Goal: Communication & Community: Answer question/provide support

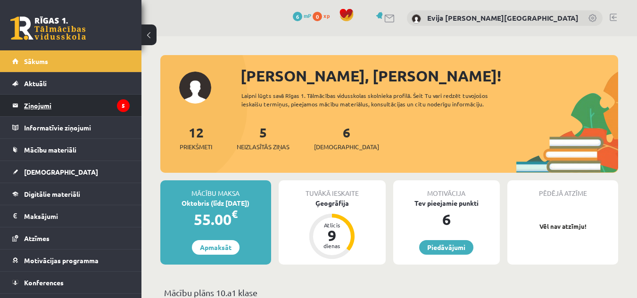
click at [78, 105] on legend "Ziņojumi 5" at bounding box center [77, 106] width 106 height 22
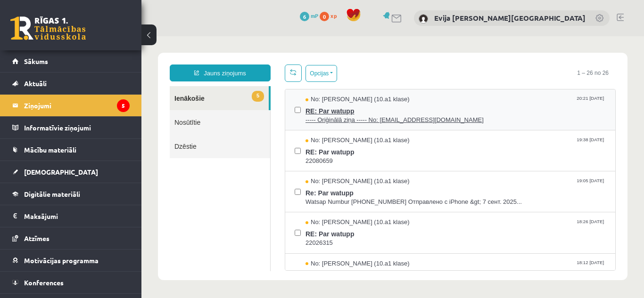
click at [474, 111] on span "RE: Par watupp" at bounding box center [456, 110] width 300 height 12
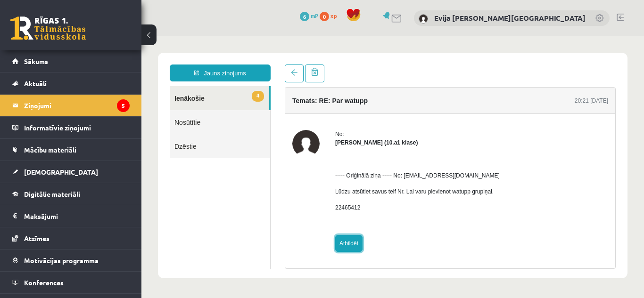
click at [350, 243] on link "Atbildēt" at bounding box center [348, 243] width 27 height 17
type input "**********"
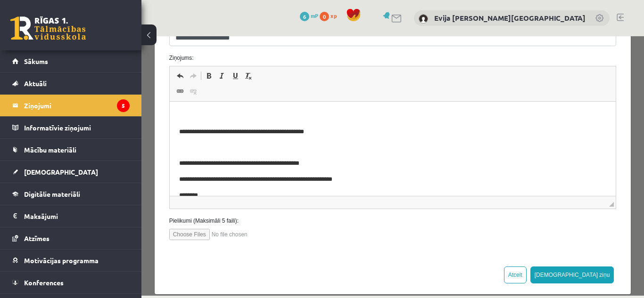
scroll to position [148, 0]
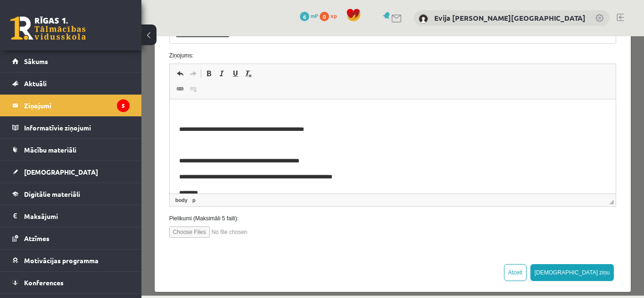
click at [388, 185] on body "**********" at bounding box center [393, 153] width 428 height 89
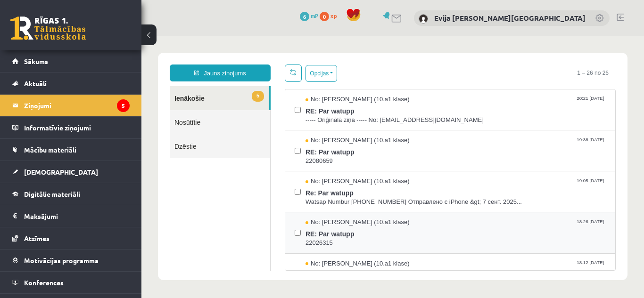
scroll to position [0, 0]
click at [490, 94] on div "No: Kristija Kalniņa (10.a1 klase) 20:21 07/09/2025 RE: Par watupp ----- Oriģin…" at bounding box center [450, 110] width 330 height 41
click at [492, 104] on span "RE: Par watupp" at bounding box center [456, 110] width 300 height 12
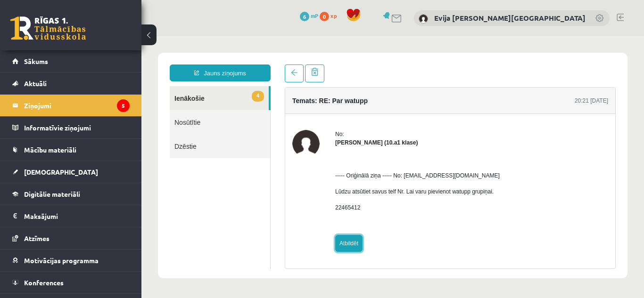
click at [351, 245] on link "Atbildēt" at bounding box center [348, 243] width 27 height 17
type input "**********"
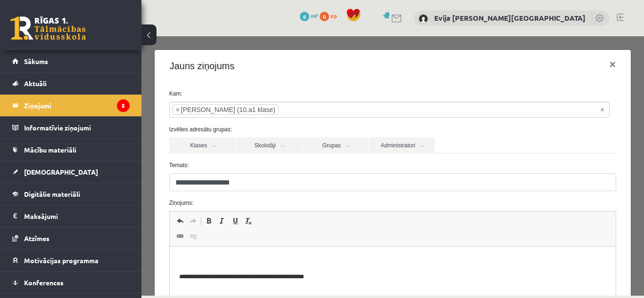
click at [403, 278] on p "**********" at bounding box center [386, 278] width 414 height 10
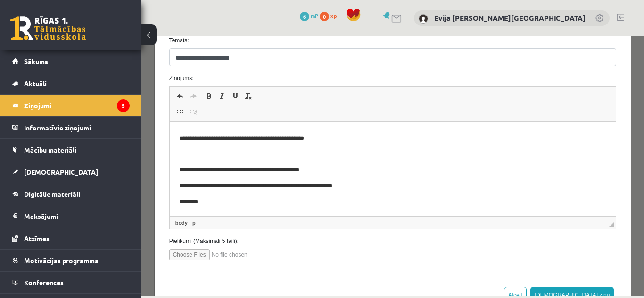
scroll to position [126, 0]
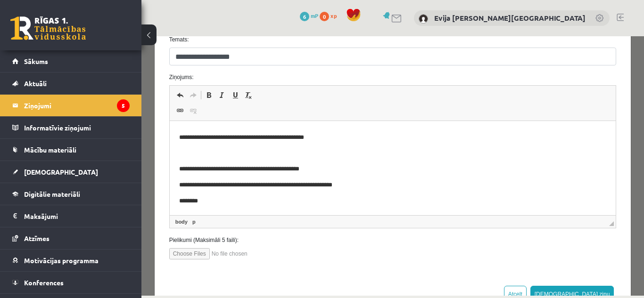
click at [563, 206] on p "********" at bounding box center [386, 202] width 414 height 10
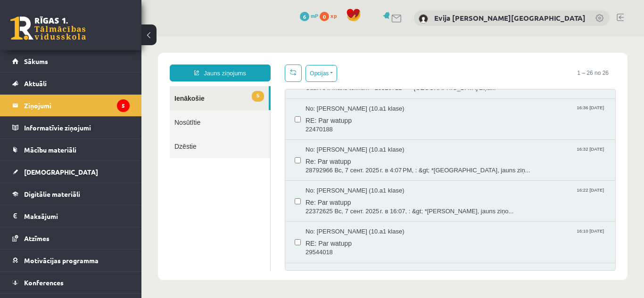
scroll to position [340, 0]
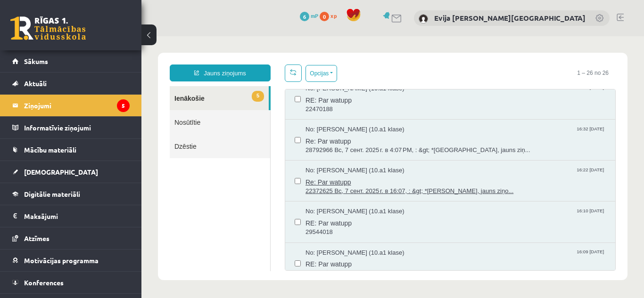
click at [516, 175] on span "Re: Par watupp" at bounding box center [456, 181] width 300 height 12
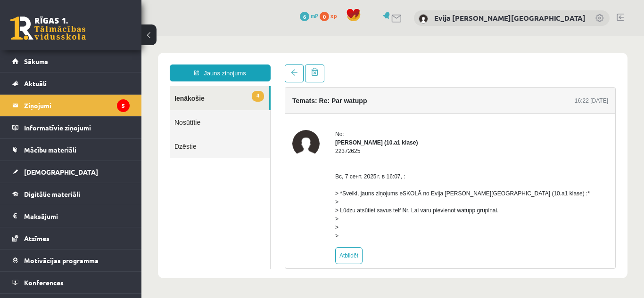
scroll to position [0, 0]
click at [80, 107] on legend "Ziņojumi 5" at bounding box center [77, 106] width 106 height 22
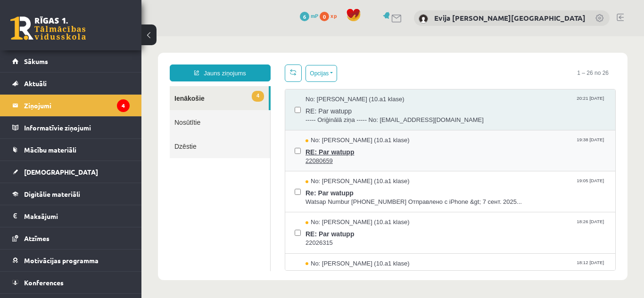
click at [497, 147] on span "RE: Par watupp" at bounding box center [456, 151] width 300 height 12
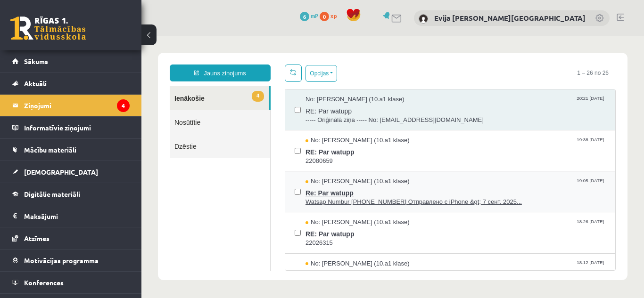
click at [464, 182] on div "No: Abdeļkajums Kosarevs (10.a1 klase) 19:05 07/09/2025" at bounding box center [456, 181] width 300 height 9
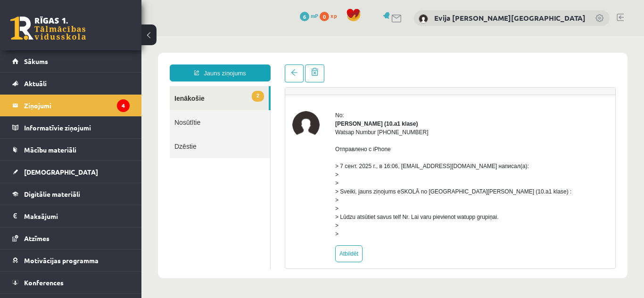
scroll to position [37, 0]
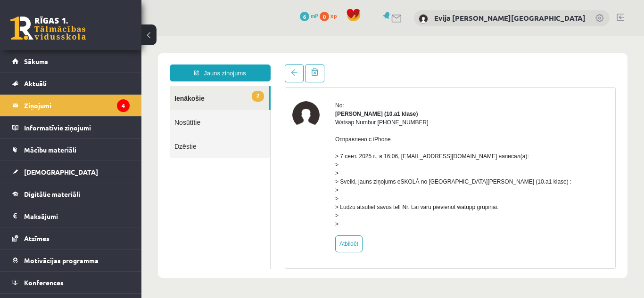
click at [58, 99] on legend "Ziņojumi 4" at bounding box center [77, 106] width 106 height 22
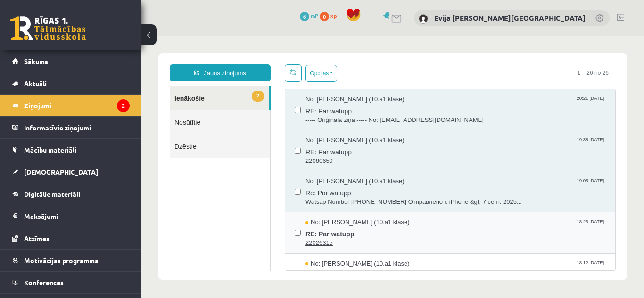
scroll to position [0, 0]
click at [453, 228] on span "RE: Par watupp" at bounding box center [456, 233] width 300 height 12
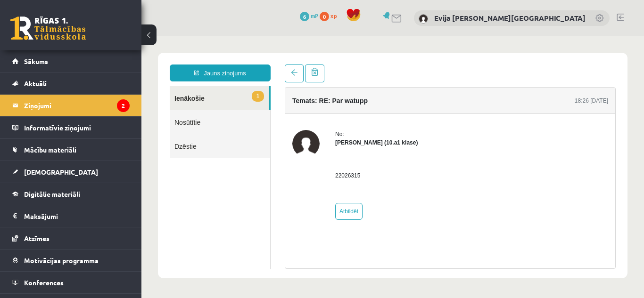
click at [68, 105] on legend "Ziņojumi 2" at bounding box center [77, 106] width 106 height 22
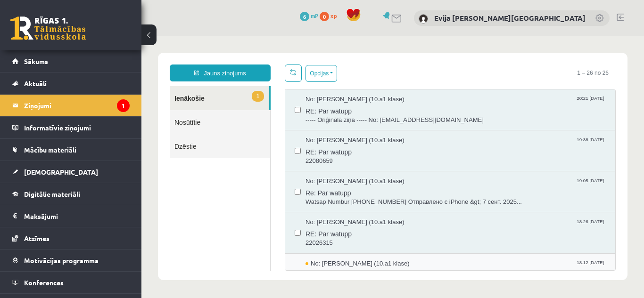
click at [450, 266] on div "No: Paula Lilū Deksne (10.a1 klase) 18:12 07/09/2025" at bounding box center [456, 264] width 300 height 9
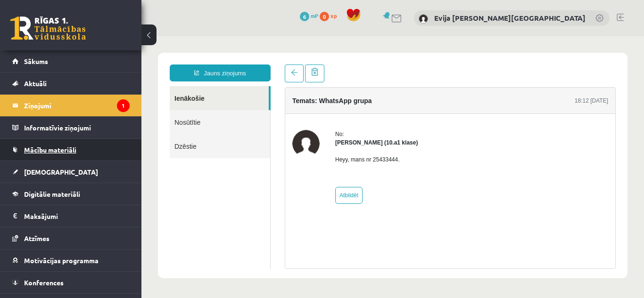
click at [101, 146] on link "Mācību materiāli" at bounding box center [70, 150] width 117 height 22
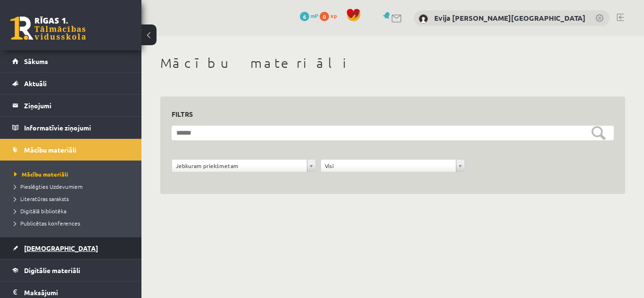
click at [58, 254] on link "[DEMOGRAPHIC_DATA]" at bounding box center [70, 249] width 117 height 22
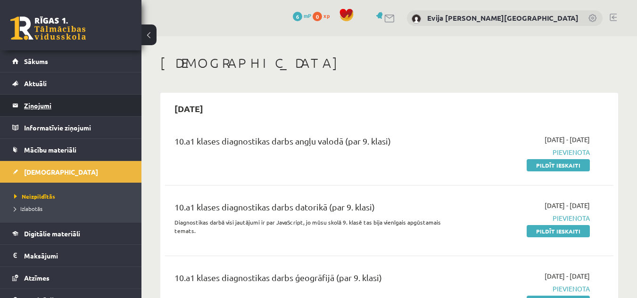
click at [54, 103] on legend "Ziņojumi 1" at bounding box center [77, 106] width 106 height 22
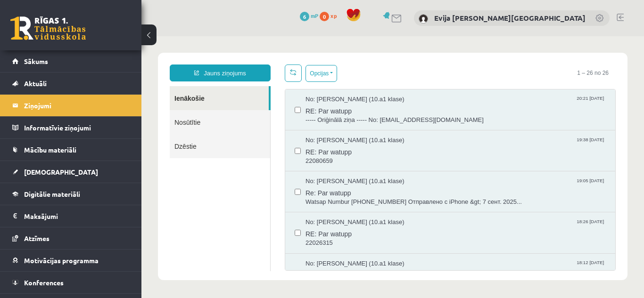
scroll to position [887, 0]
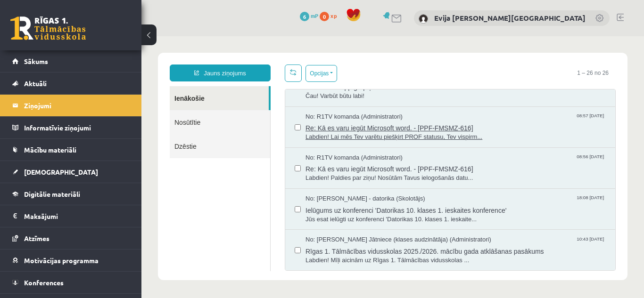
click at [510, 128] on span "Re: Kā es varu iegūt Microsoft word. - [PPF-FMSMZ-616]" at bounding box center [456, 127] width 300 height 12
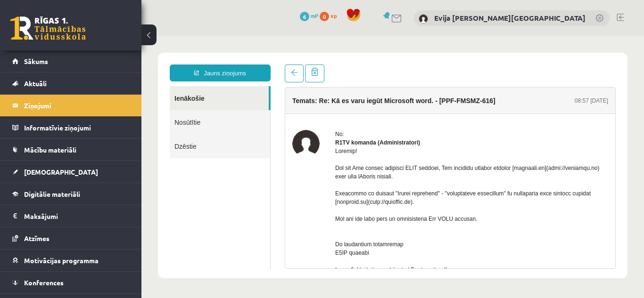
scroll to position [0, 0]
click at [89, 148] on link "Mācību materiāli" at bounding box center [70, 150] width 117 height 22
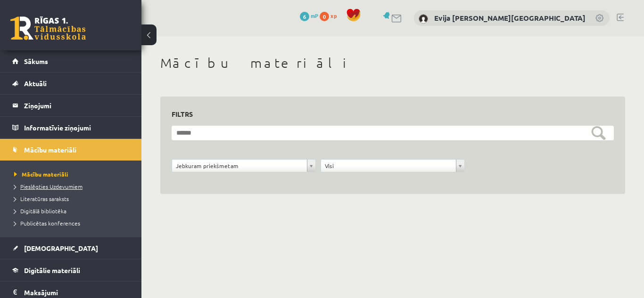
click at [76, 184] on span "Pieslēgties Uzdevumiem" at bounding box center [48, 187] width 68 height 8
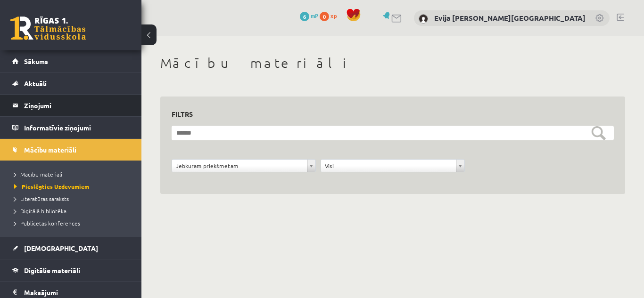
click at [66, 104] on legend "Ziņojumi 1" at bounding box center [77, 106] width 106 height 22
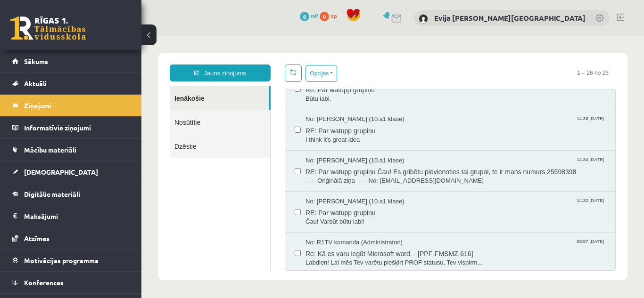
scroll to position [817, 0]
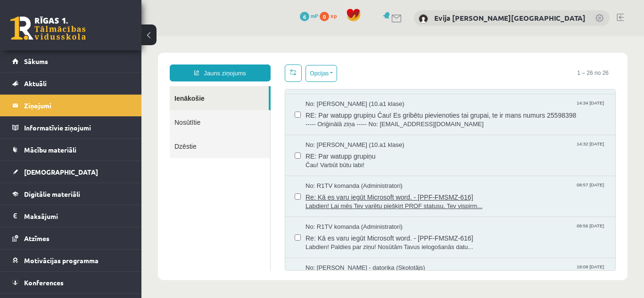
click at [513, 202] on span "Labdien! Lai mēs Tev varētu piešķirt PROF statusu, Tev vispirm..." at bounding box center [456, 206] width 300 height 9
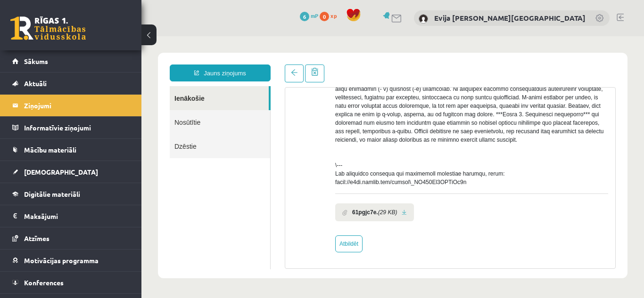
scroll to position [402, 0]
click at [404, 214] on link at bounding box center [404, 213] width 5 height 6
click at [350, 243] on link "Atbildēt" at bounding box center [348, 244] width 27 height 17
type input "**********"
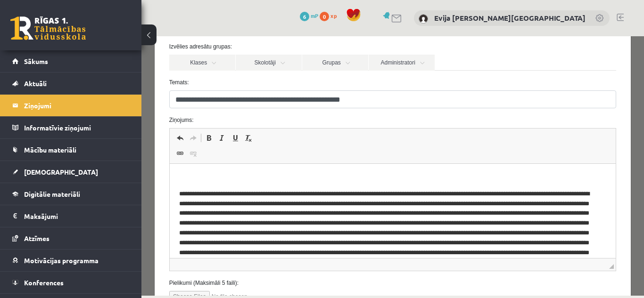
scroll to position [157, 0]
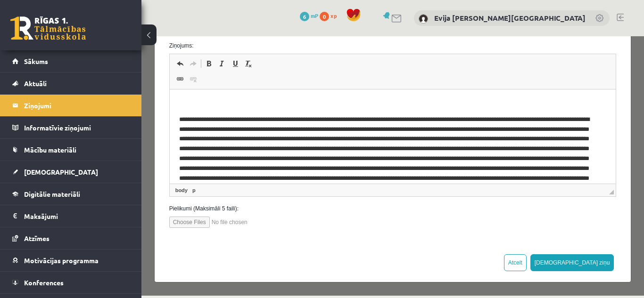
click at [599, 108] on html at bounding box center [392, 176] width 447 height 172
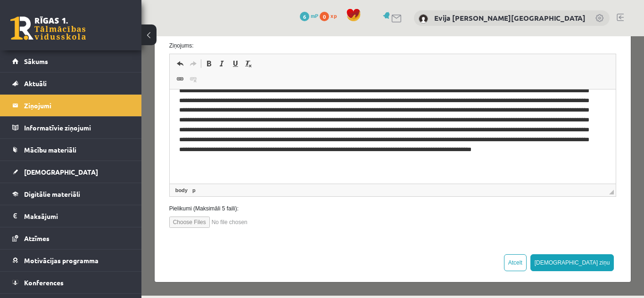
drag, startPoint x: 606, startPoint y: 110, endPoint x: 647, endPoint y: 303, distance: 197.2
click at [588, 177] on html at bounding box center [392, 98] width 447 height 172
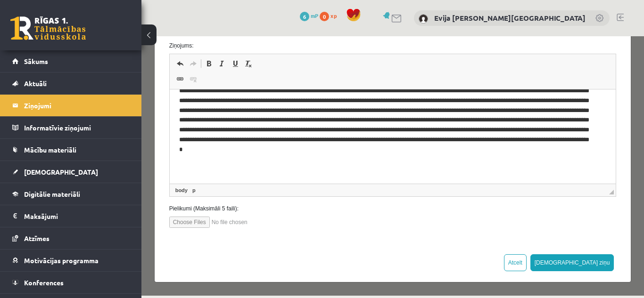
scroll to position [58, 0]
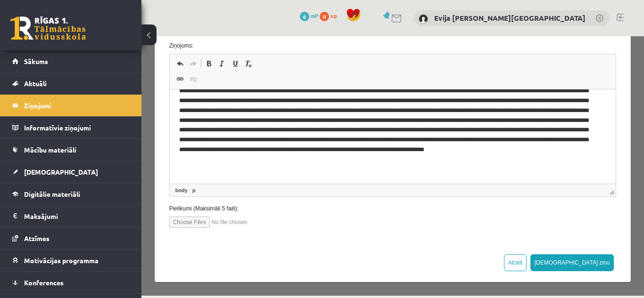
drag, startPoint x: 414, startPoint y: 164, endPoint x: 405, endPoint y: 170, distance: 11.6
click at [405, 170] on p "Bagātinātā teksta redaktors, wiswyg-editor-47024990125080-1757266948-443" at bounding box center [386, 116] width 414 height 118
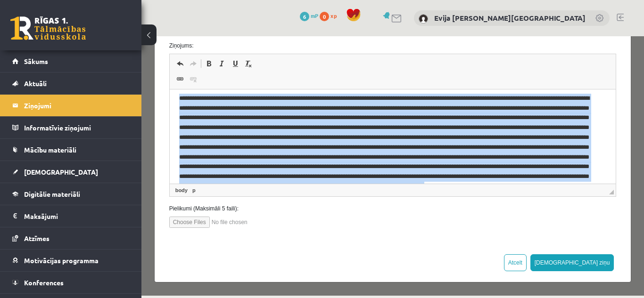
scroll to position [0, 0]
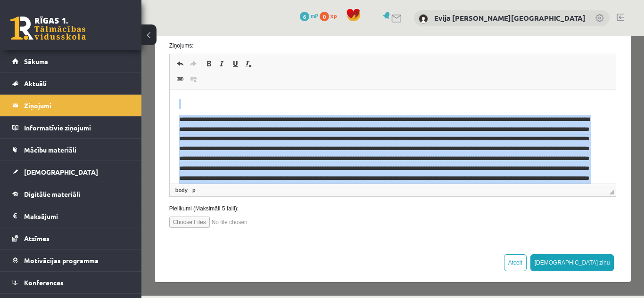
drag, startPoint x: 405, startPoint y: 170, endPoint x: 172, endPoint y: 101, distance: 242.8
click at [172, 101] on html at bounding box center [392, 166] width 447 height 152
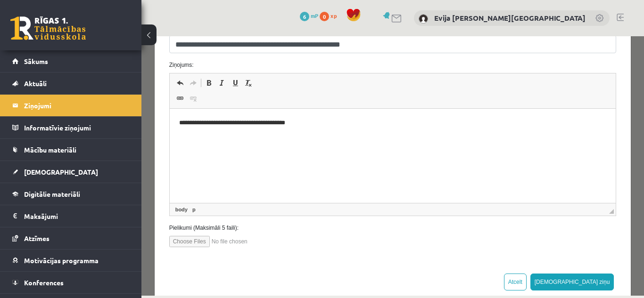
scroll to position [157, 0]
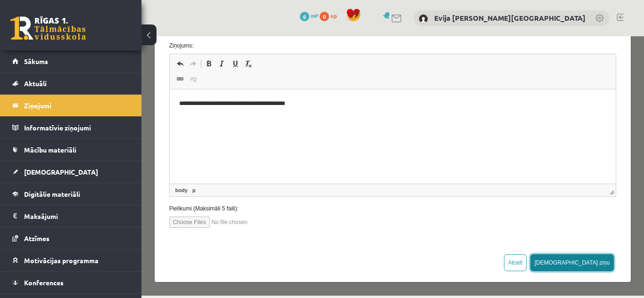
click at [601, 261] on button "[DEMOGRAPHIC_DATA] ziņu" at bounding box center [572, 263] width 84 height 17
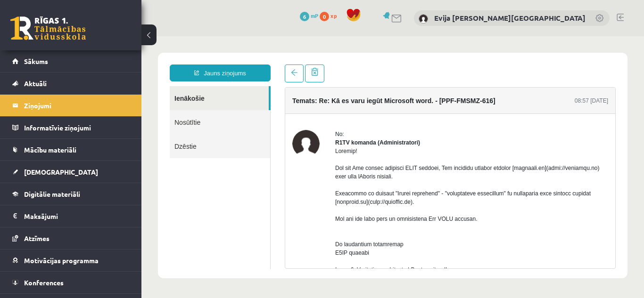
scroll to position [0, 0]
click at [104, 96] on legend "Ziņojumi 1" at bounding box center [77, 106] width 106 height 22
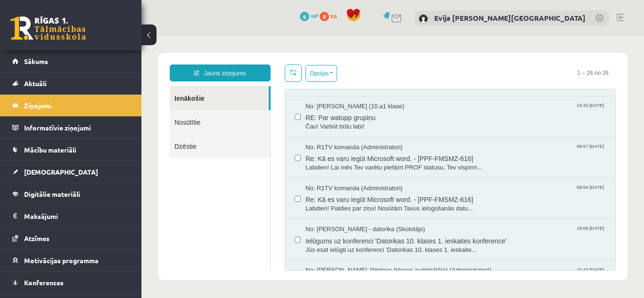
drag, startPoint x: 612, startPoint y: 110, endPoint x: 644, endPoint y: 240, distance: 134.5
click at [637, 240] on body "Jauns ziņojums Ienākošie Nosūtītie Dzēstie ********* ********* ******* Opcijas …" at bounding box center [392, 166] width 503 height 261
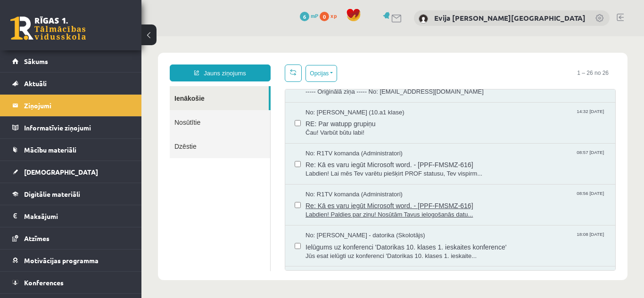
click at [501, 200] on span "Re: Kā es varu iegūt Microsoft word. - [PPF-FMSMZ-616]" at bounding box center [456, 205] width 300 height 12
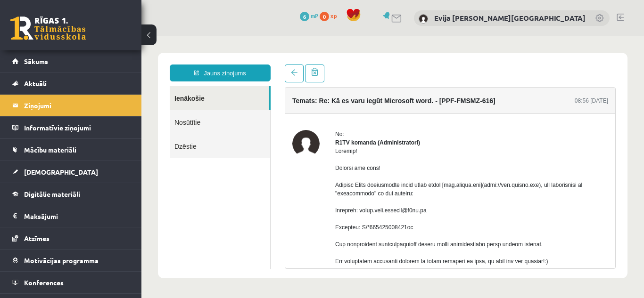
scroll to position [0, 0]
drag, startPoint x: 449, startPoint y: 193, endPoint x: 551, endPoint y: 193, distance: 101.4
copy div "[www.office.com](http://www.office.com"
drag, startPoint x: 363, startPoint y: 220, endPoint x: 421, endPoint y: 219, distance: 58.0
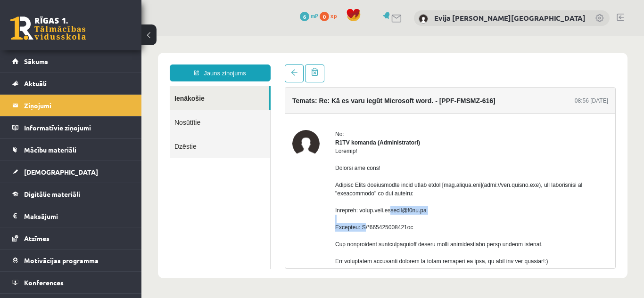
copy div "[EMAIL_ADDRESS][DOMAIN_NAME]"
drag, startPoint x: 494, startPoint y: 193, endPoint x: 550, endPoint y: 193, distance: 56.6
copy div "(http://www.office.com"
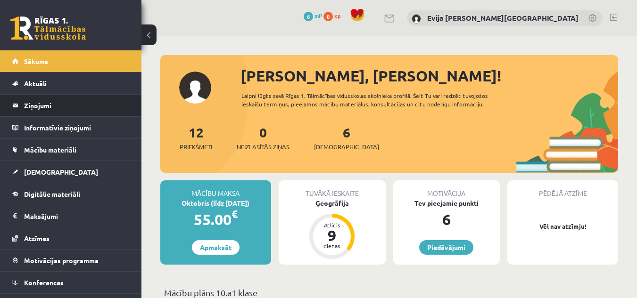
click at [59, 115] on legend "Ziņojumi 0" at bounding box center [77, 106] width 106 height 22
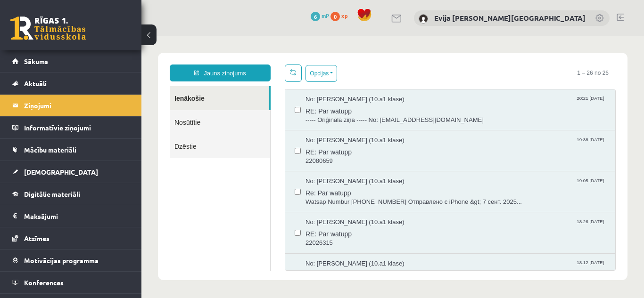
scroll to position [887, 0]
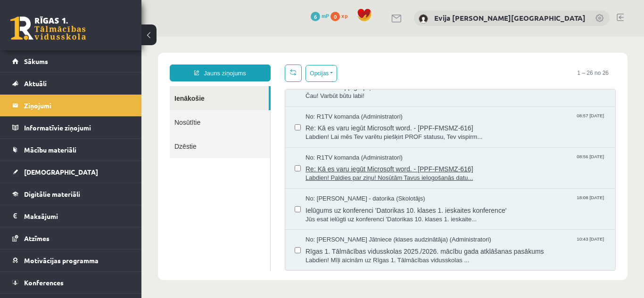
click at [500, 165] on span "Re: Kā es varu iegūt Microsoft word. - [PPF-FMSMZ-616]" at bounding box center [456, 168] width 300 height 12
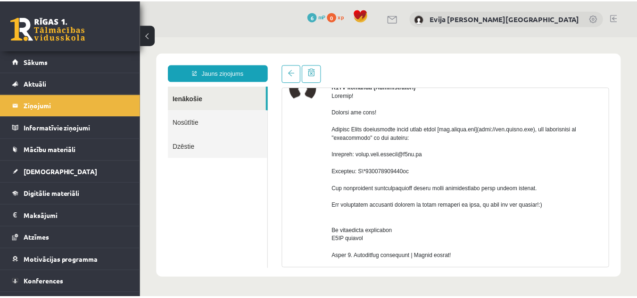
scroll to position [59, 0]
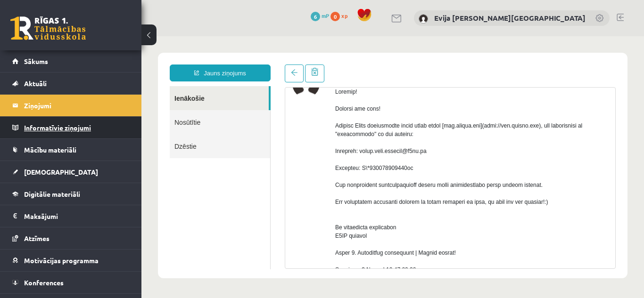
click at [97, 127] on legend "Informatīvie ziņojumi 0" at bounding box center [77, 128] width 106 height 22
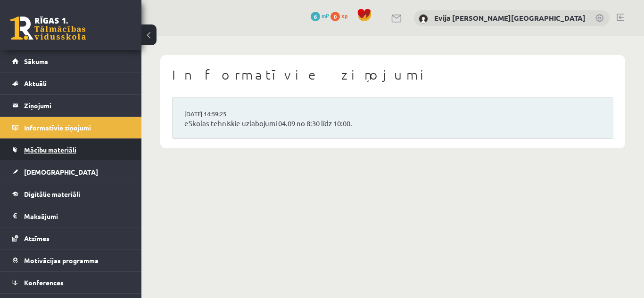
click at [93, 149] on link "Mācību materiāli" at bounding box center [70, 150] width 117 height 22
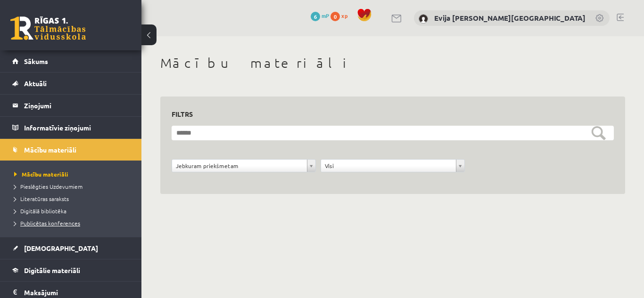
click at [63, 223] on span "Publicētas konferences" at bounding box center [47, 224] width 66 height 8
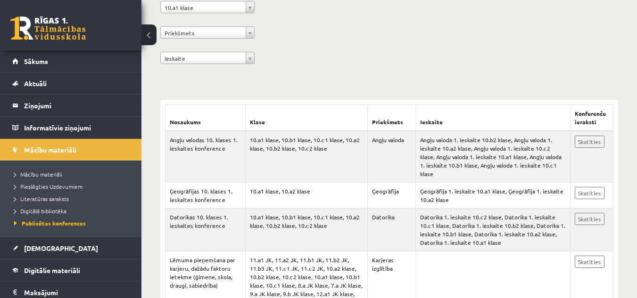
scroll to position [145, 0]
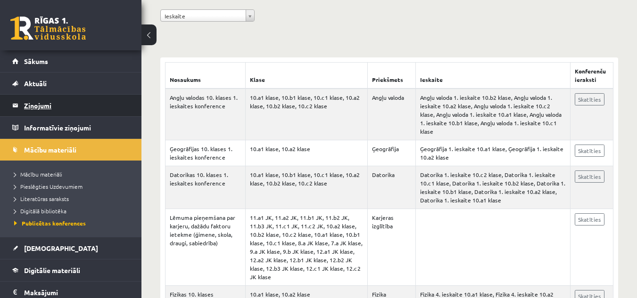
click at [53, 110] on legend "Ziņojumi 0" at bounding box center [77, 106] width 106 height 22
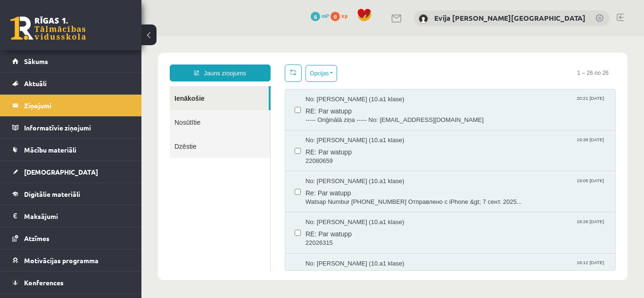
click at [615, 265] on div "No: [PERSON_NAME] (10.a1 klase) 20:21 [DATE] RE: Par watupp ----- [GEOGRAPHIC_D…" at bounding box center [450, 180] width 331 height 182
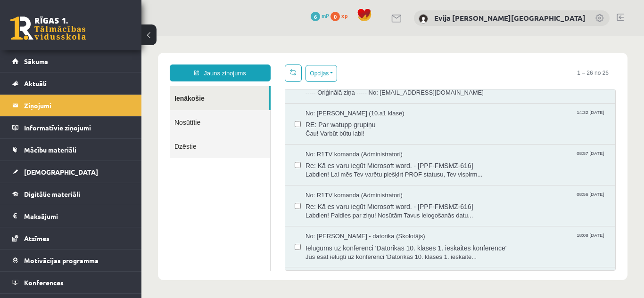
scroll to position [861, 0]
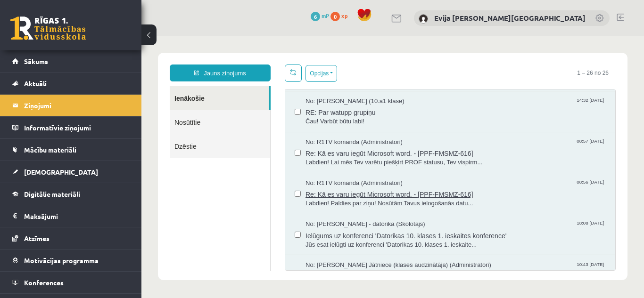
click at [463, 196] on span "Re: Kā es varu iegūt Microsoft word. - [PPF-FMSMZ-616]" at bounding box center [456, 194] width 300 height 12
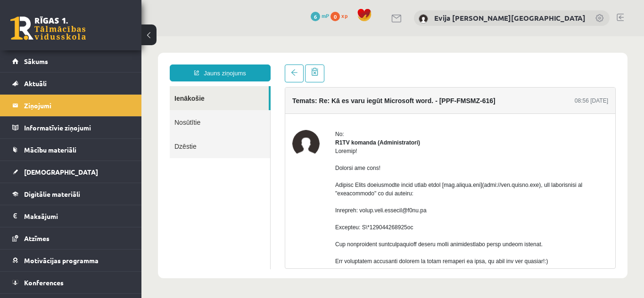
scroll to position [0, 0]
drag, startPoint x: 361, startPoint y: 236, endPoint x: 410, endPoint y: 235, distance: 49.0
copy div "L\*911198620814ul"
drag, startPoint x: 363, startPoint y: 220, endPoint x: 422, endPoint y: 220, distance: 58.5
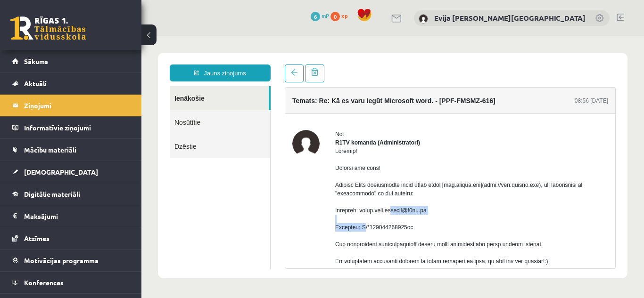
copy div "[EMAIL_ADDRESS][DOMAIN_NAME]"
drag, startPoint x: 360, startPoint y: 234, endPoint x: 411, endPoint y: 234, distance: 50.9
drag, startPoint x: 402, startPoint y: 233, endPoint x: 360, endPoint y: 245, distance: 44.0
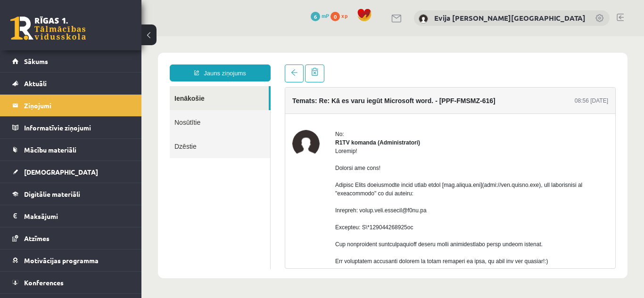
drag, startPoint x: 361, startPoint y: 237, endPoint x: 411, endPoint y: 235, distance: 50.5
copy div "L\*911198620814ul"
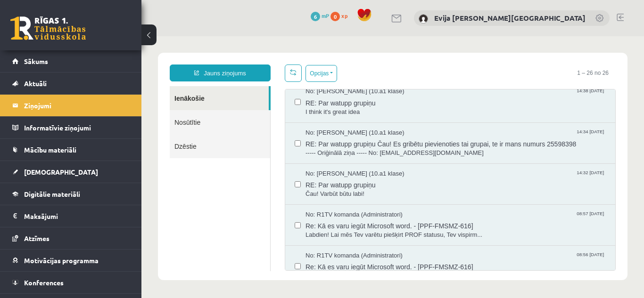
scroll to position [828, 0]
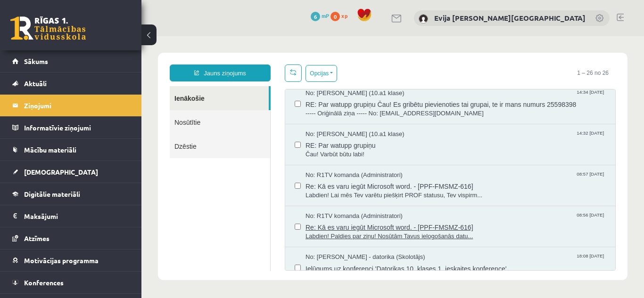
click at [469, 233] on span "Labdien! Paldies par ziņu! Nosūtām Tavus ielogošanās datu..." at bounding box center [456, 236] width 300 height 9
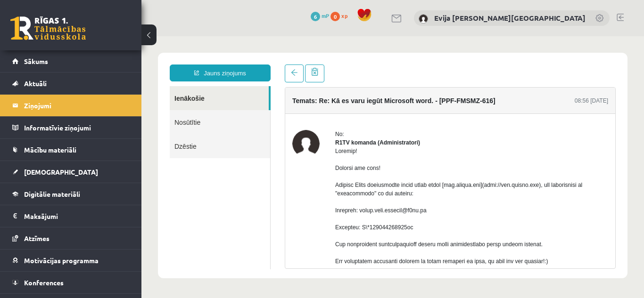
scroll to position [0, 0]
drag, startPoint x: 494, startPoint y: 194, endPoint x: 548, endPoint y: 195, distance: 54.2
copy div "[URL][DOMAIN_NAME]"
drag, startPoint x: 362, startPoint y: 236, endPoint x: 411, endPoint y: 234, distance: 49.1
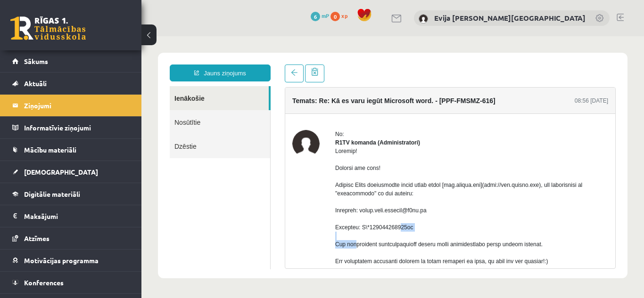
drag, startPoint x: 401, startPoint y: 240, endPoint x: 294, endPoint y: 224, distance: 108.3
drag, startPoint x: 361, startPoint y: 237, endPoint x: 410, endPoint y: 234, distance: 49.1
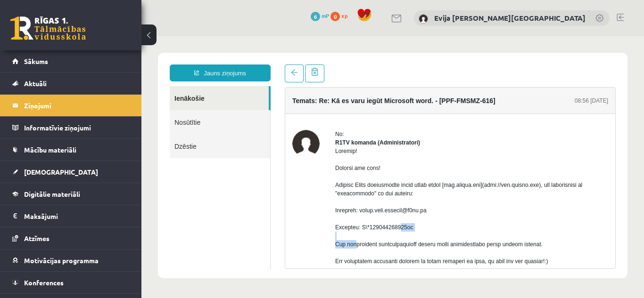
copy div "L\*911198620814ul"
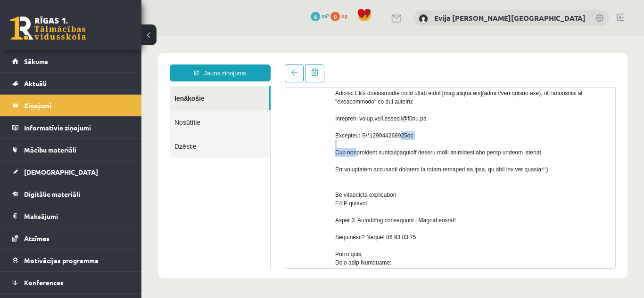
scroll to position [81, 0]
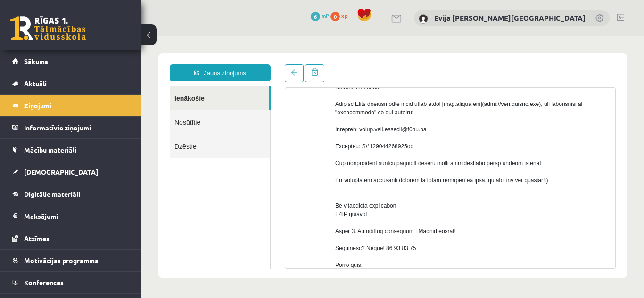
click at [586, 60] on div "Jauns ziņojums Ienākošie Nosūtītie Dzēstie ********* ********* ******* Temats: …" at bounding box center [393, 166] width 470 height 226
drag, startPoint x: 361, startPoint y: 154, endPoint x: 408, endPoint y: 153, distance: 46.7
drag, startPoint x: 362, startPoint y: 155, endPoint x: 412, endPoint y: 156, distance: 50.0
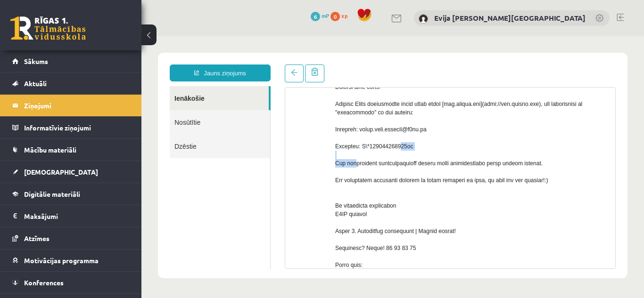
copy div "L\*911198620814ul"
click at [597, 61] on div "Jauns ziņojums Ienākošie Nosūtītie Dzēstie ********* ********* ******* Temats: …" at bounding box center [393, 166] width 470 height 226
drag, startPoint x: 362, startPoint y: 154, endPoint x: 410, endPoint y: 154, distance: 48.6
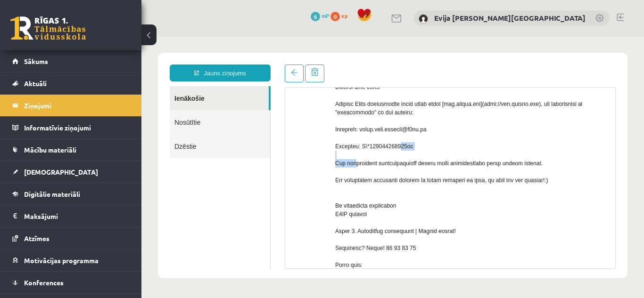
copy div "L\*911198620814ul"
click at [593, 73] on div at bounding box center [450, 74] width 331 height 18
drag, startPoint x: 362, startPoint y: 154, endPoint x: 410, endPoint y: 155, distance: 48.1
copy div "L\*911198620814ul"
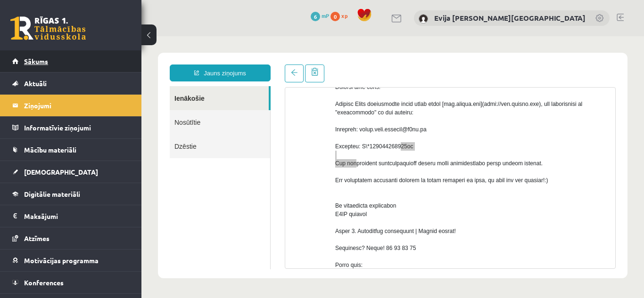
click at [104, 58] on link "Sākums" at bounding box center [70, 61] width 117 height 22
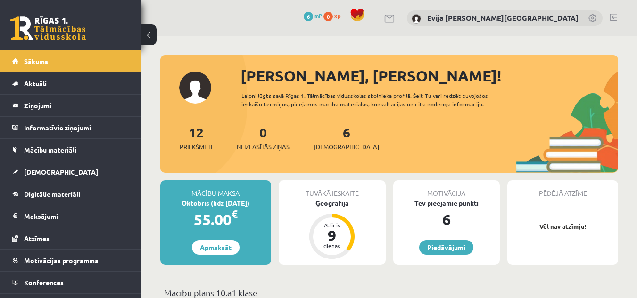
click at [613, 17] on link at bounding box center [613, 18] width 7 height 8
